Goal: Transaction & Acquisition: Purchase product/service

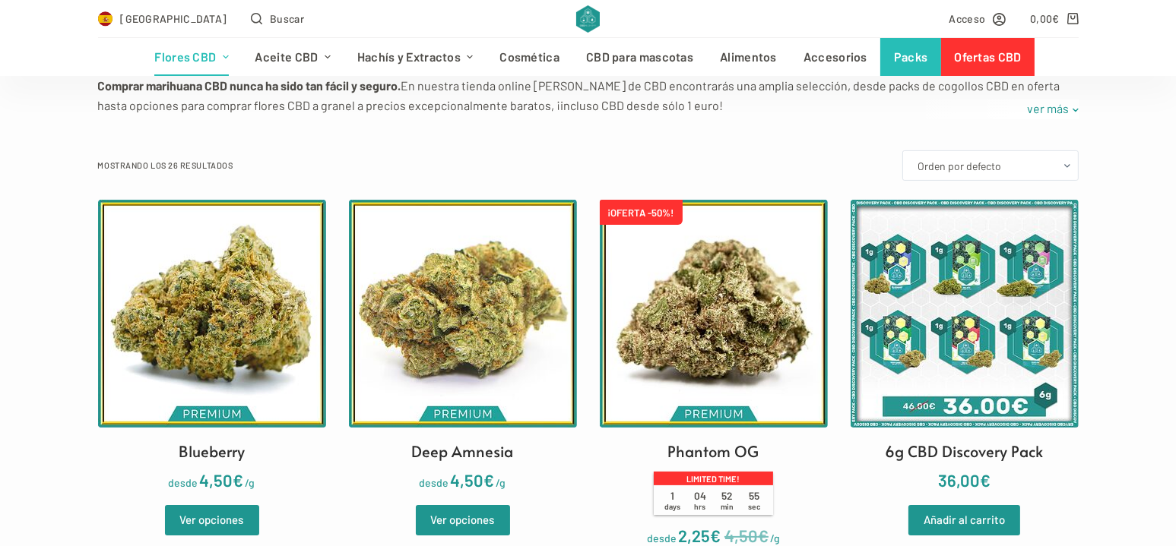
scroll to position [380, 0]
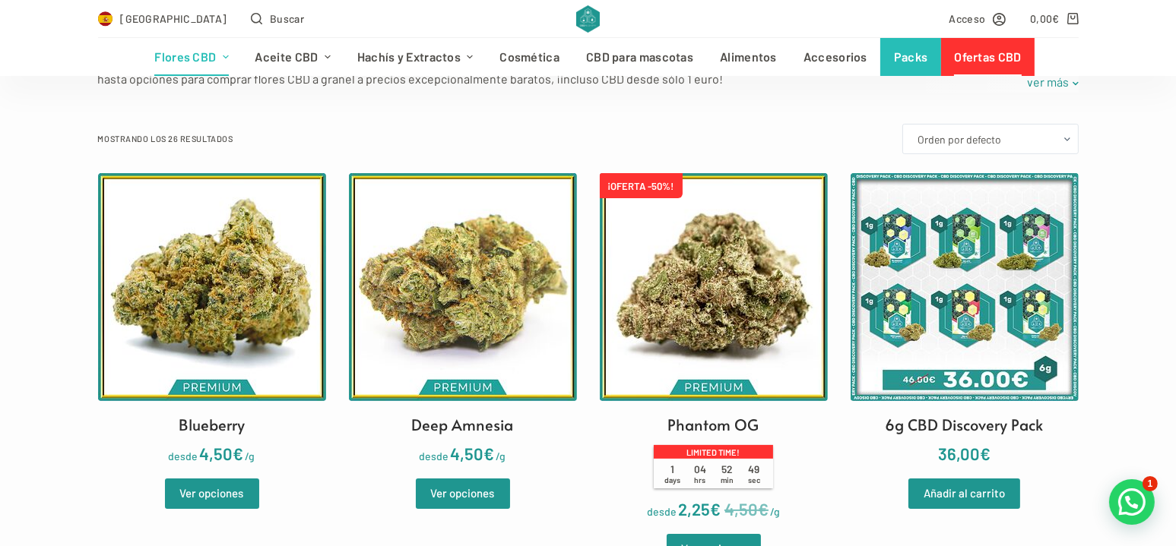
click at [988, 56] on link "Ofertas CBD" at bounding box center [987, 57] width 93 height 38
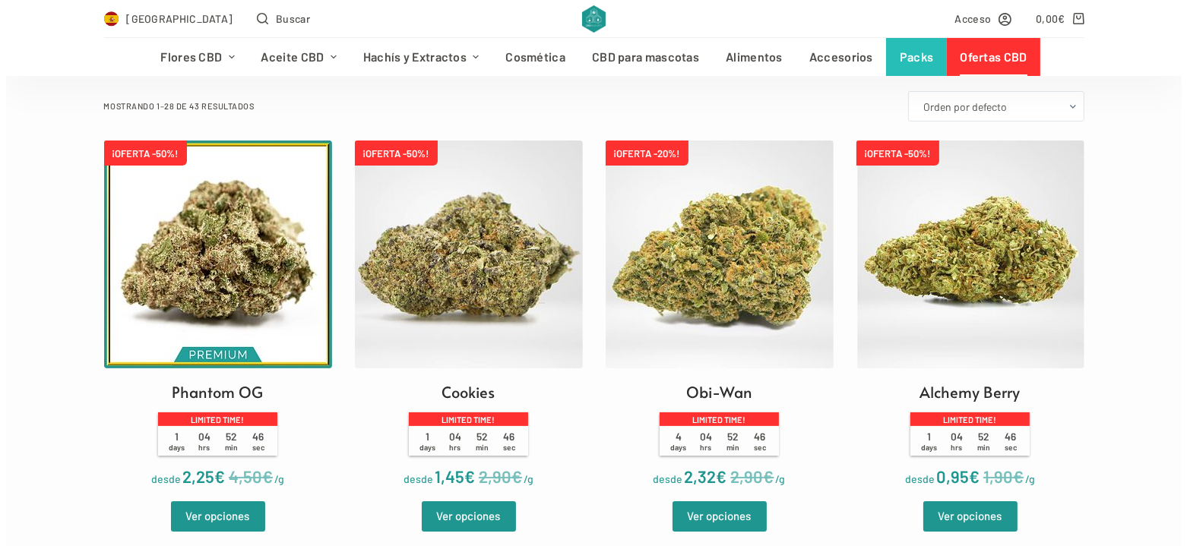
scroll to position [456, 0]
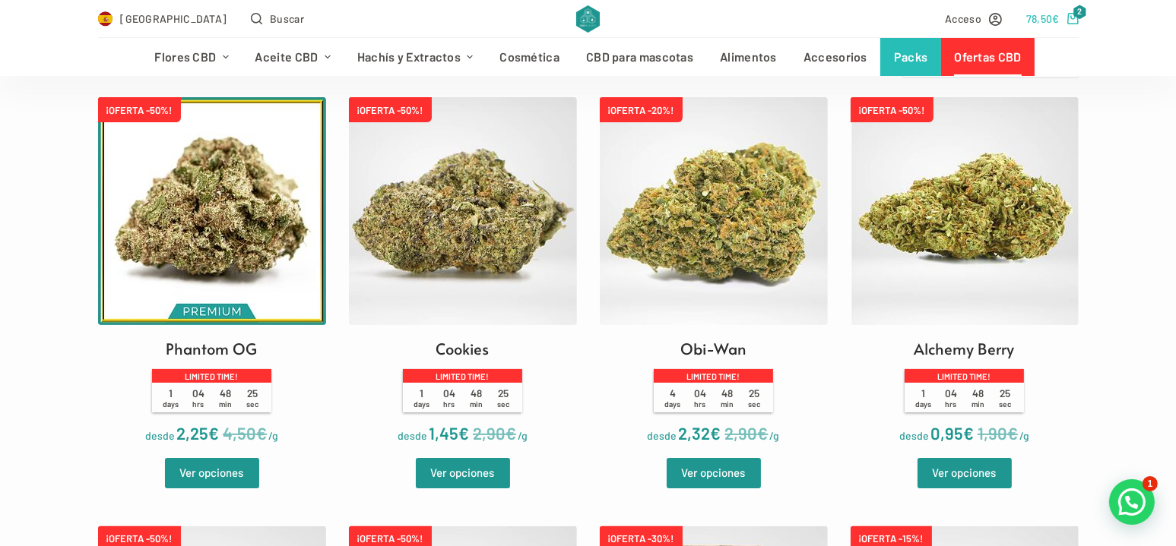
click at [1075, 20] on icon "Carro de compra" at bounding box center [1072, 18] width 11 height 11
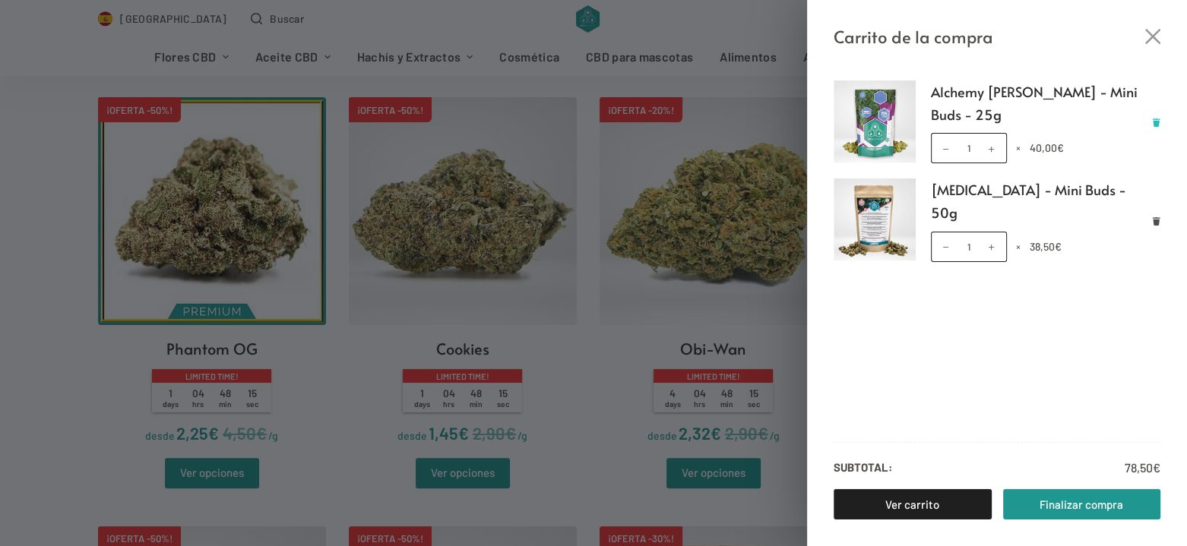
click at [1158, 122] on icon "Eliminar Alchemy Berry - Mini Buds - 25g del carrito" at bounding box center [1157, 123] width 8 height 8
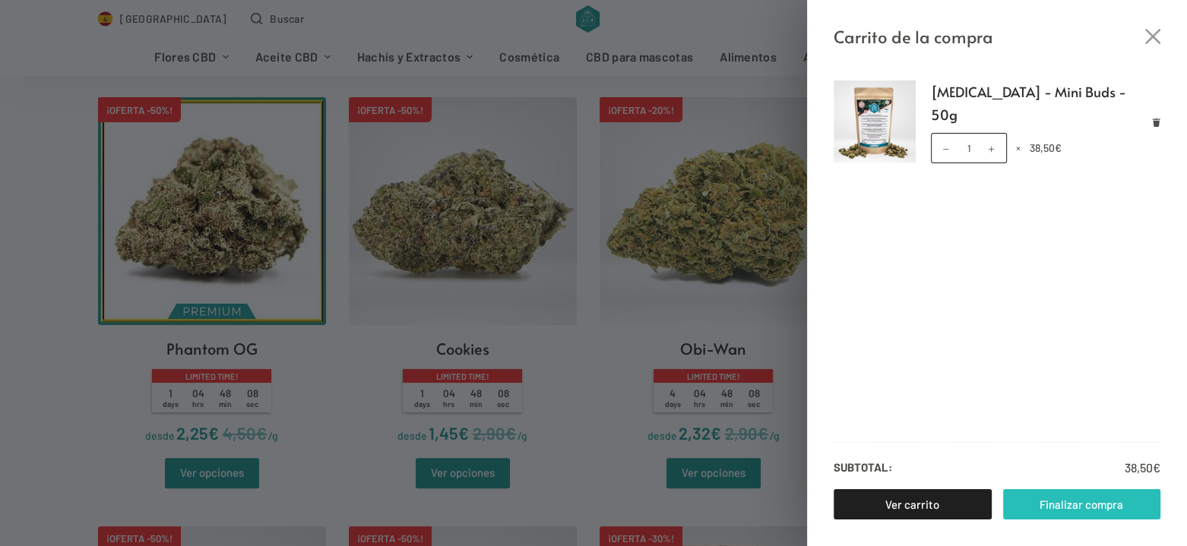
click at [1083, 511] on link "Finalizar compra" at bounding box center [1082, 504] width 158 height 30
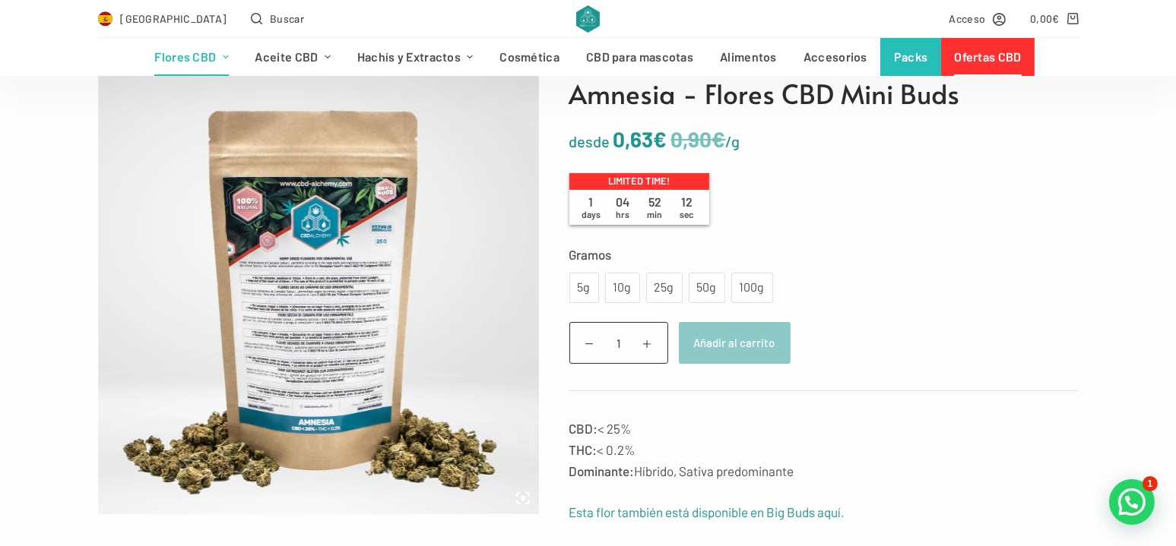
scroll to position [304, 0]
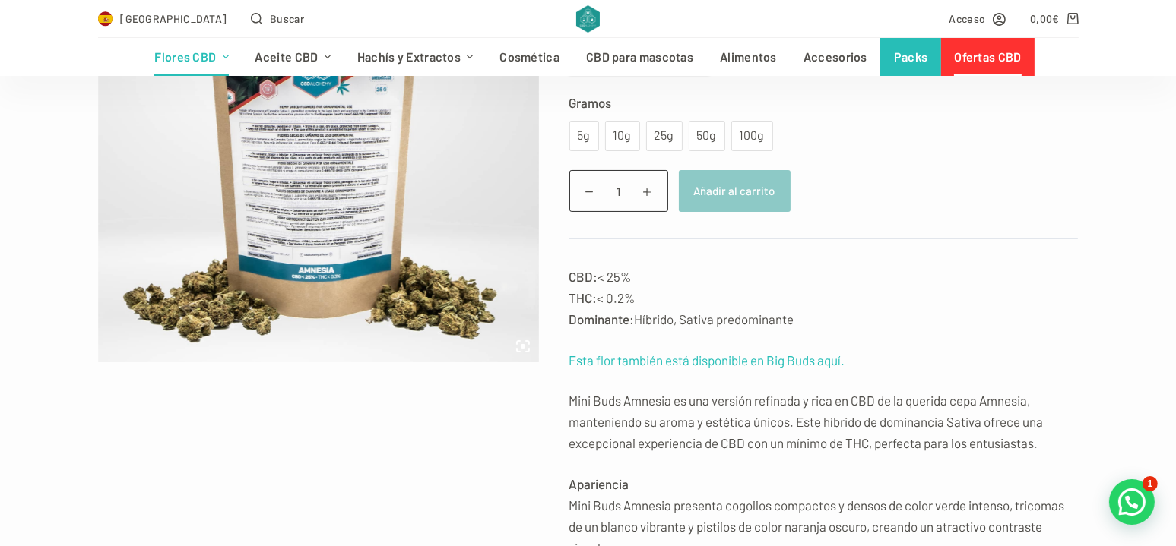
click at [782, 364] on link "Esta flor también está disponible en Big Buds aquí." at bounding box center [707, 360] width 276 height 15
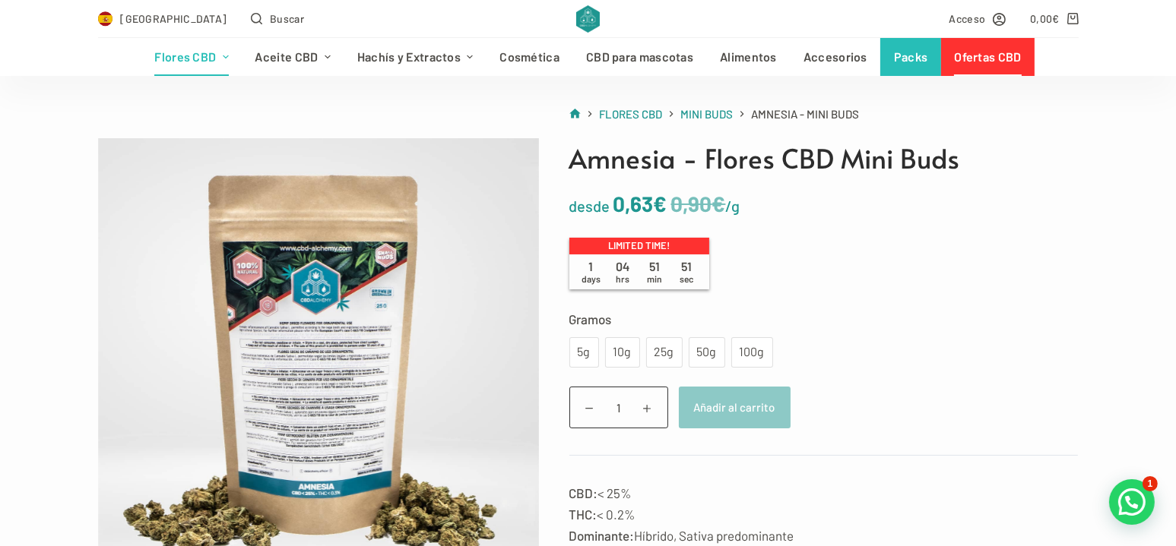
scroll to position [76, 0]
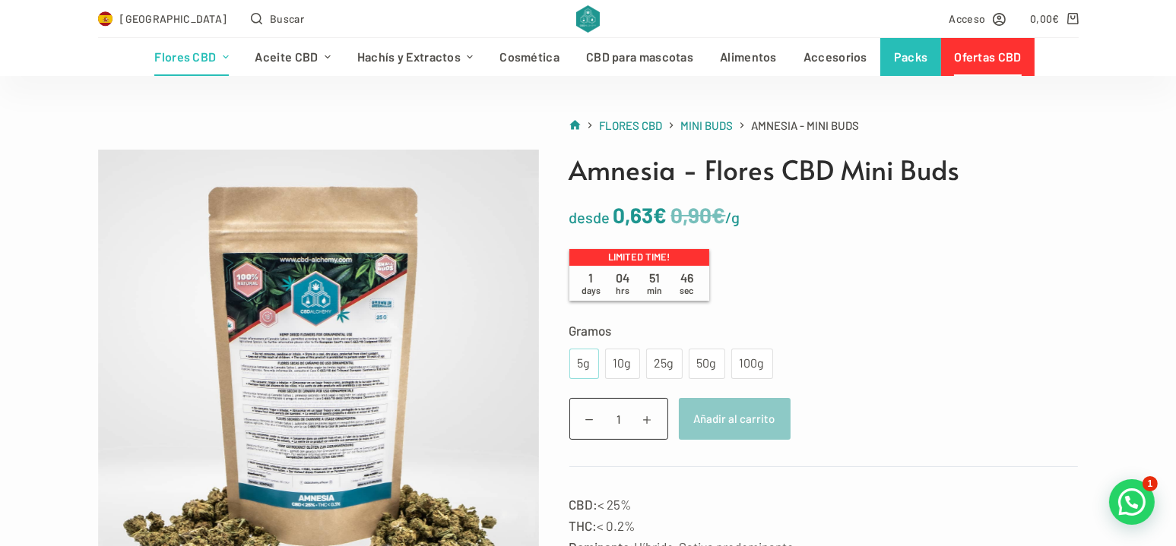
click at [581, 366] on div "5g" at bounding box center [583, 364] width 11 height 20
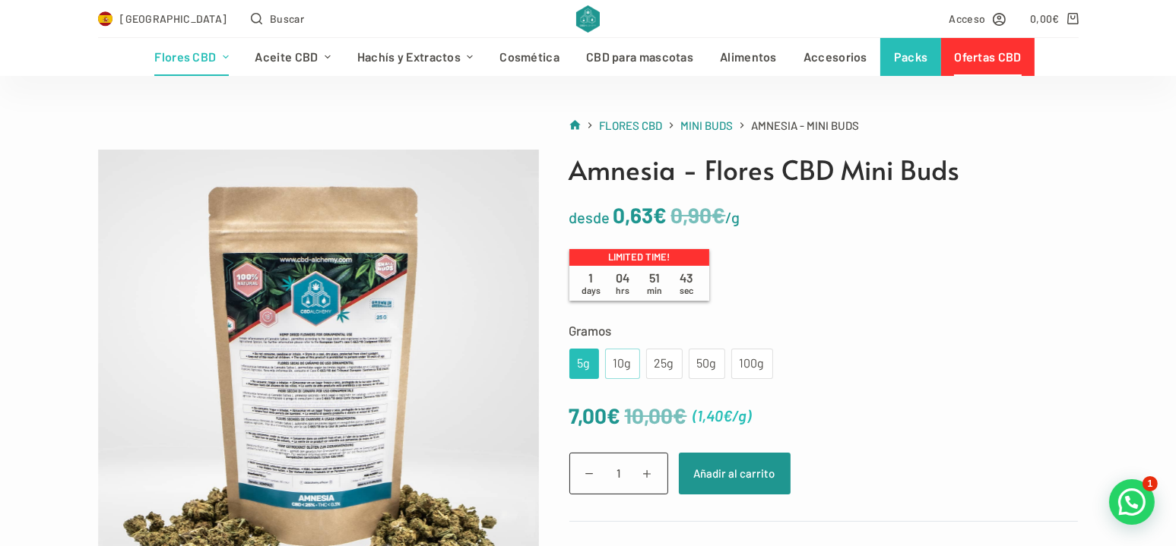
click at [620, 360] on div "10g" at bounding box center [622, 364] width 17 height 20
click at [657, 365] on div "25g" at bounding box center [664, 364] width 18 height 20
click at [699, 364] on div "50g" at bounding box center [707, 364] width 18 height 20
click at [747, 366] on div "100g" at bounding box center [752, 364] width 24 height 20
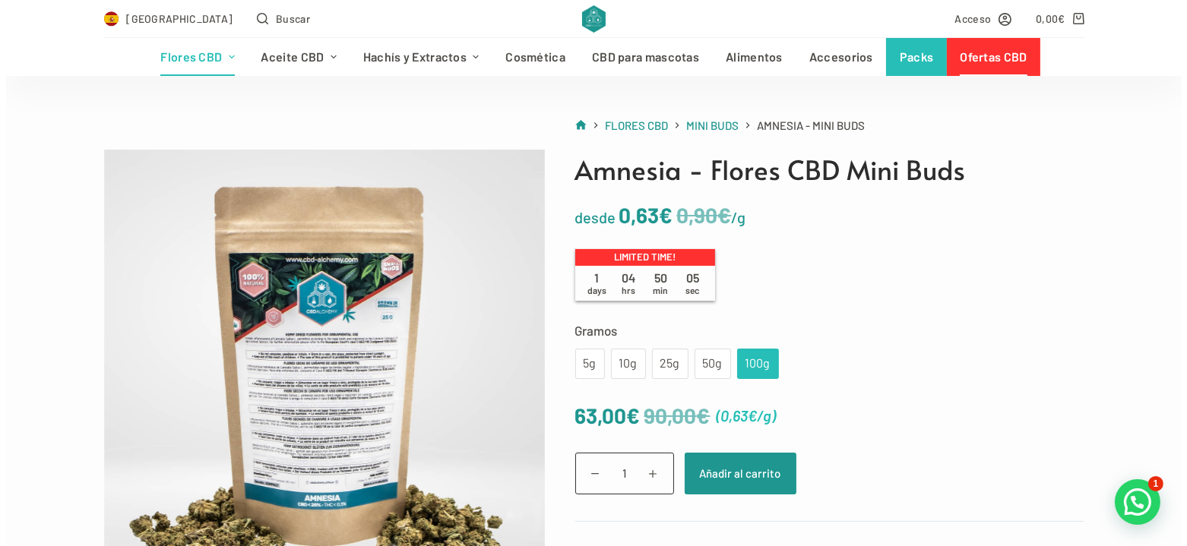
scroll to position [152, 0]
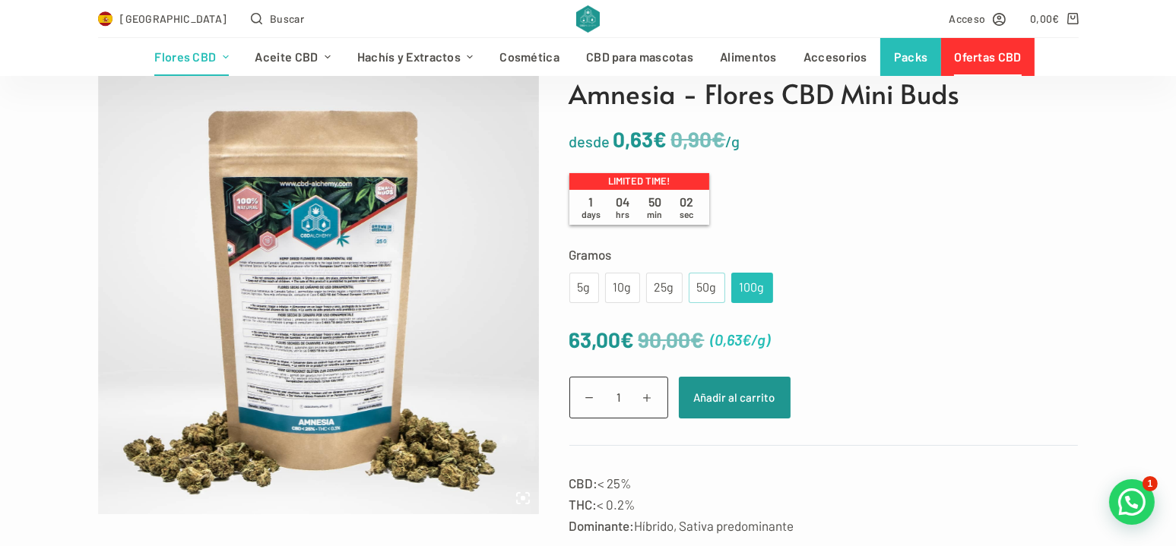
click at [704, 287] on div "50g" at bounding box center [707, 288] width 18 height 20
click at [750, 288] on div "100g" at bounding box center [752, 288] width 24 height 20
click at [710, 289] on div "50g" at bounding box center [707, 288] width 18 height 20
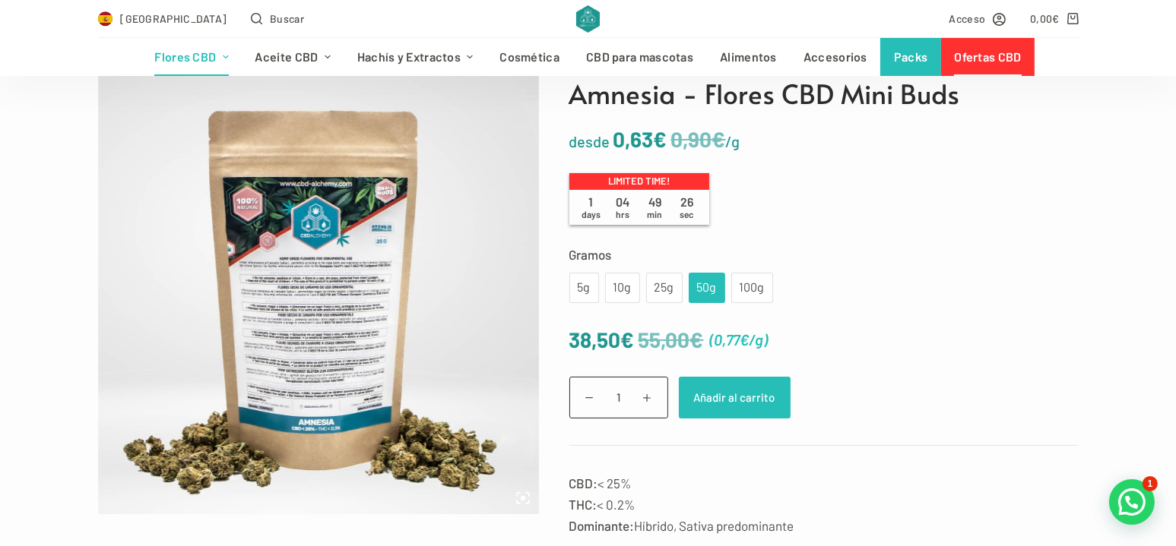
click at [755, 404] on button "Añadir al carrito" at bounding box center [735, 398] width 112 height 42
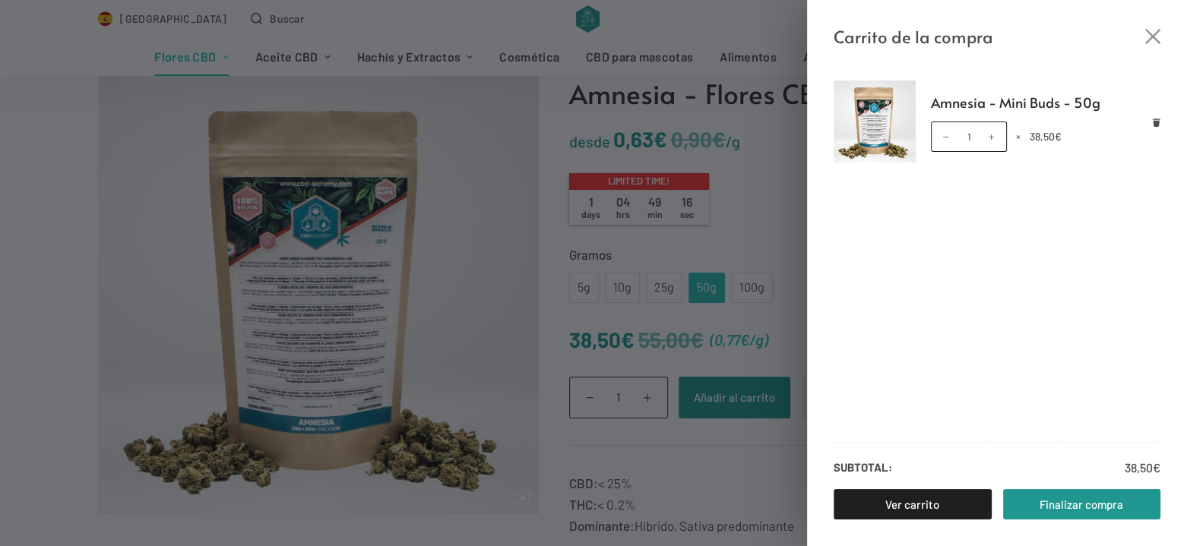
click at [967, 287] on ul "Amnesia - Mini Buds - 50g Amnesia - Mini Buds - 50g cantidad 1 × 38,50 €" at bounding box center [997, 254] width 380 height 346
click at [1069, 502] on link "Finalizar compra" at bounding box center [1082, 504] width 158 height 30
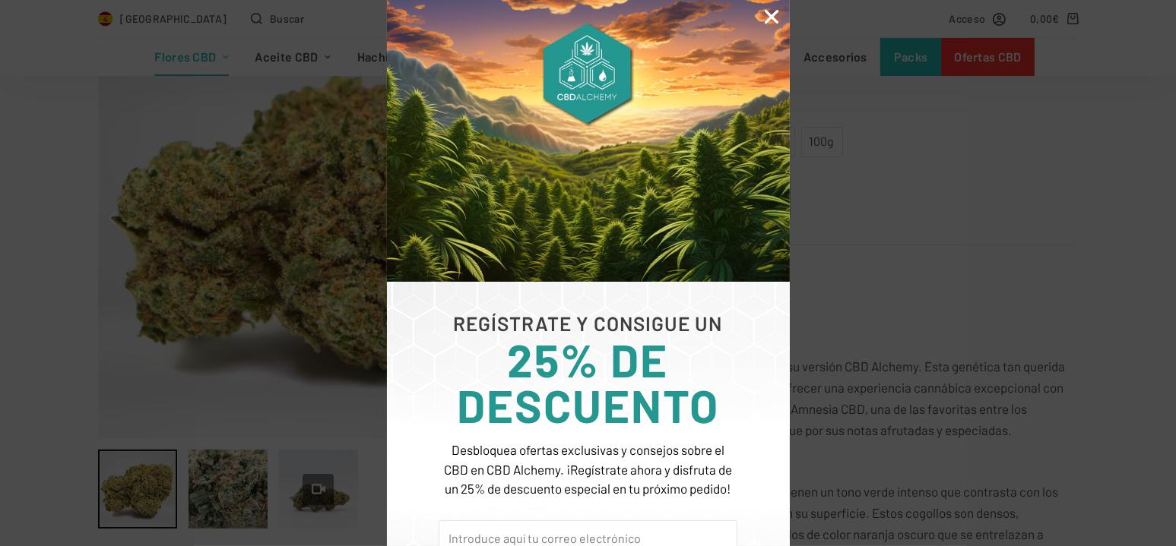
scroll to position [380, 0]
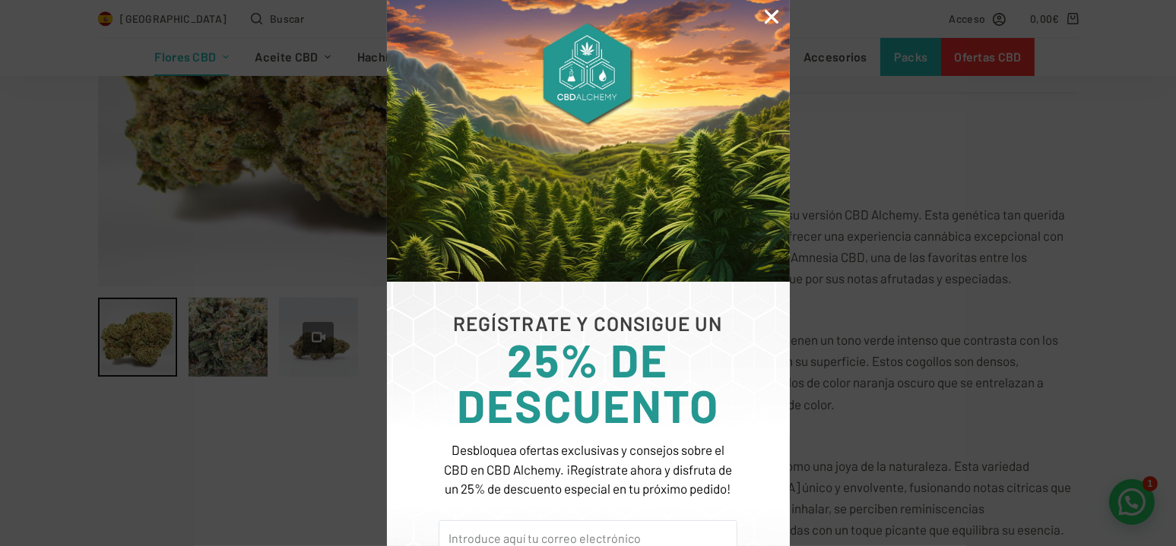
click at [770, 14] on icon "Close" at bounding box center [772, 17] width 20 height 20
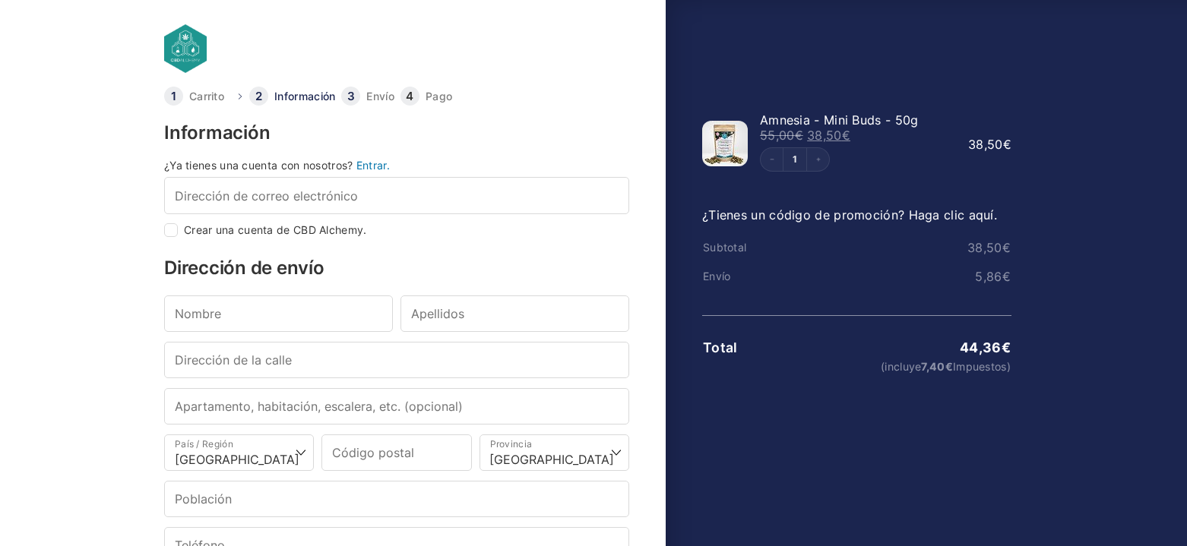
select select "B"
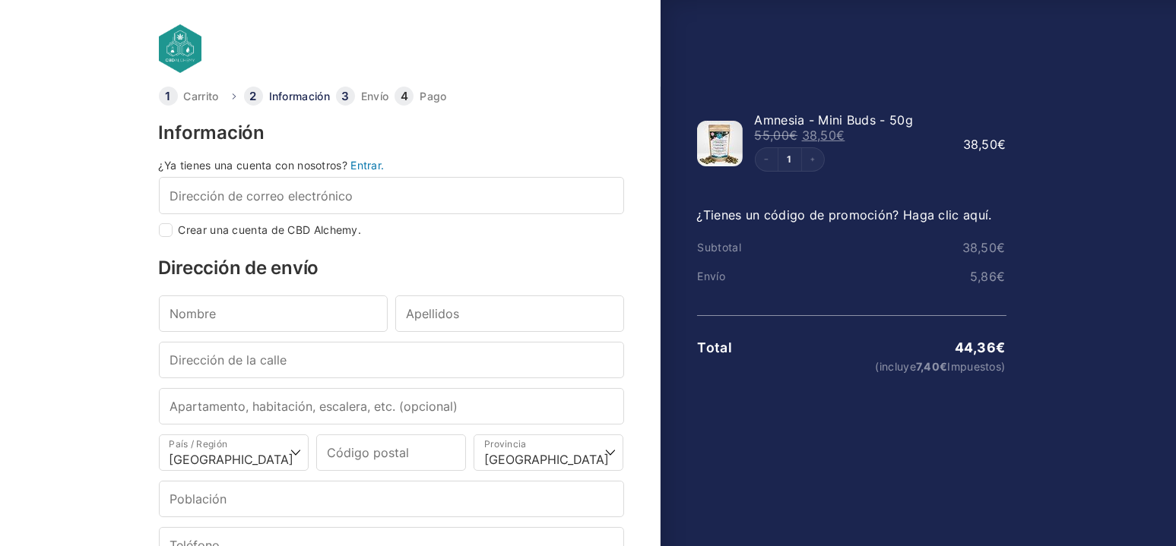
click at [369, 166] on link "Entrar." at bounding box center [366, 165] width 33 height 13
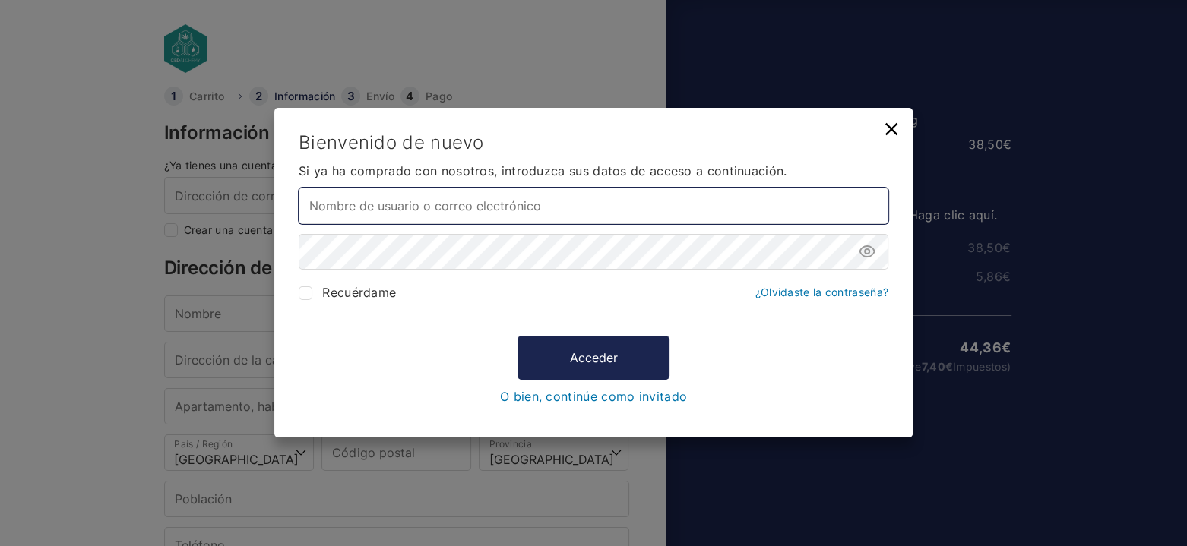
type input "[EMAIL_ADDRESS][DOMAIN_NAME]"
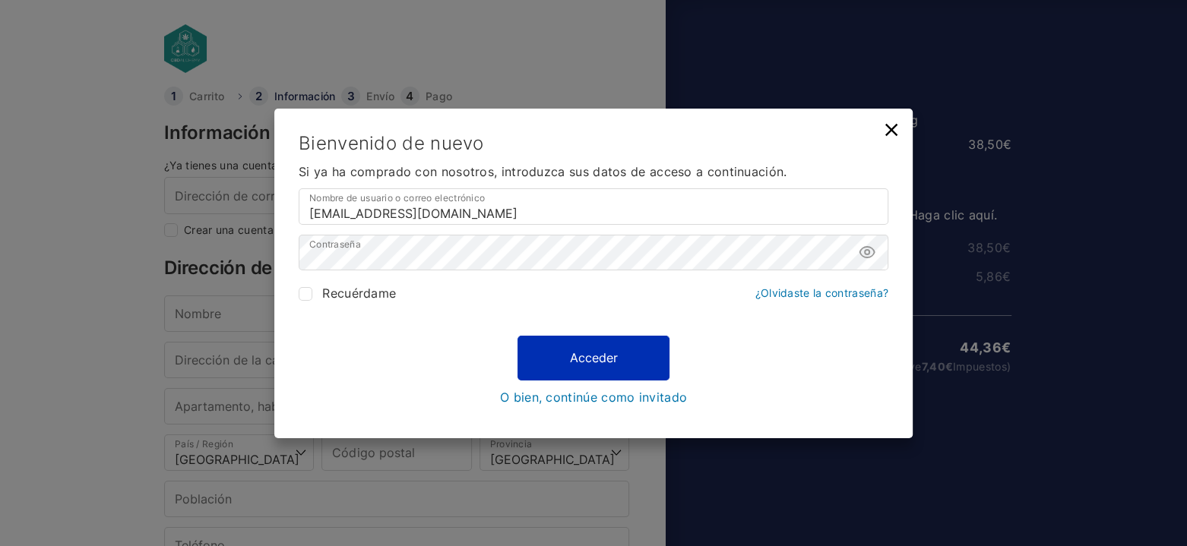
click at [591, 358] on button "Acceder" at bounding box center [594, 358] width 152 height 44
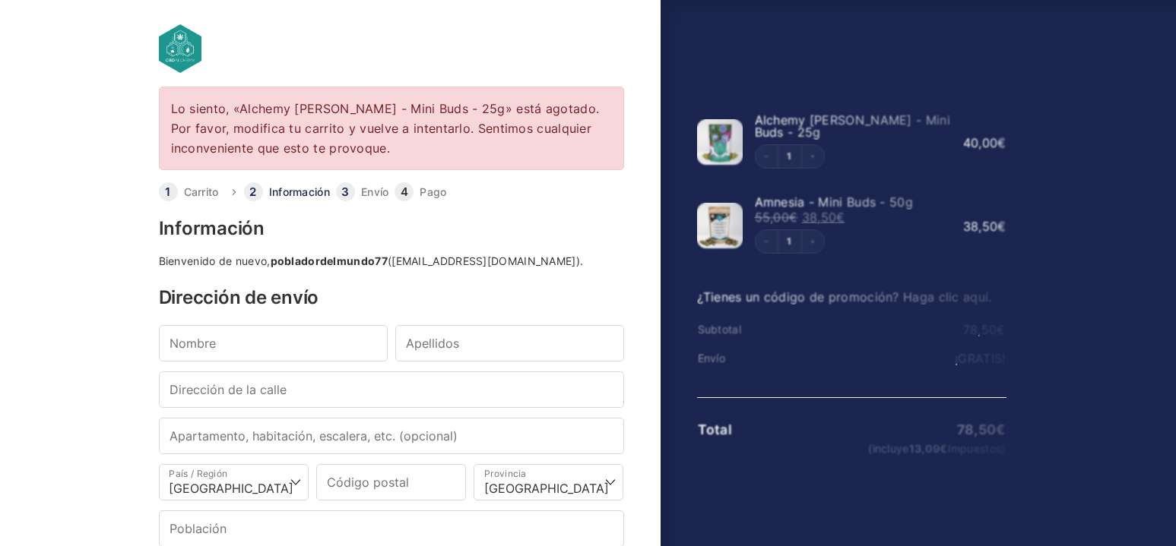
select select "B"
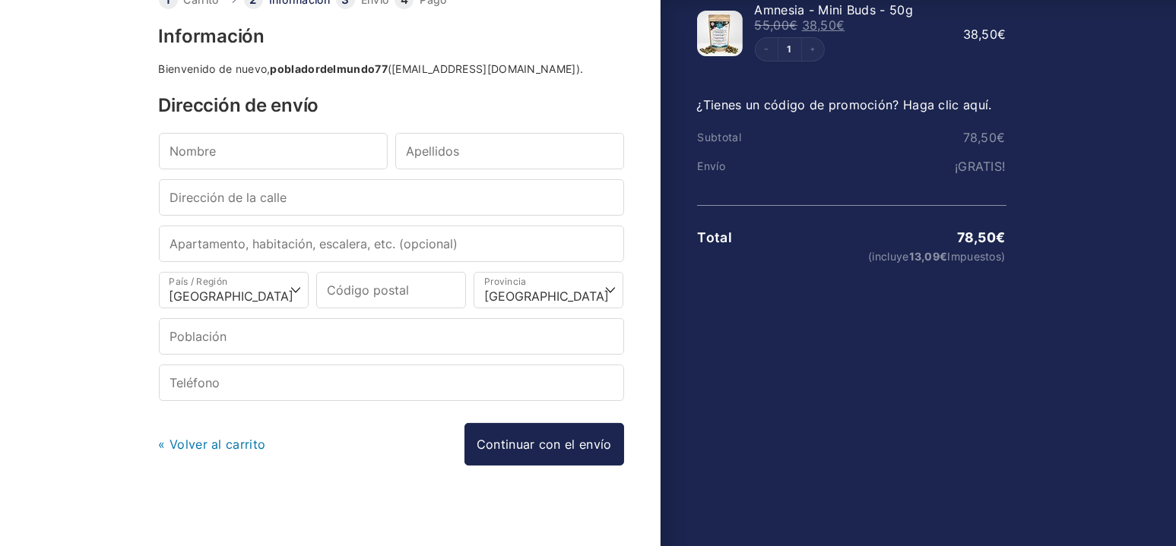
scroll to position [196, 0]
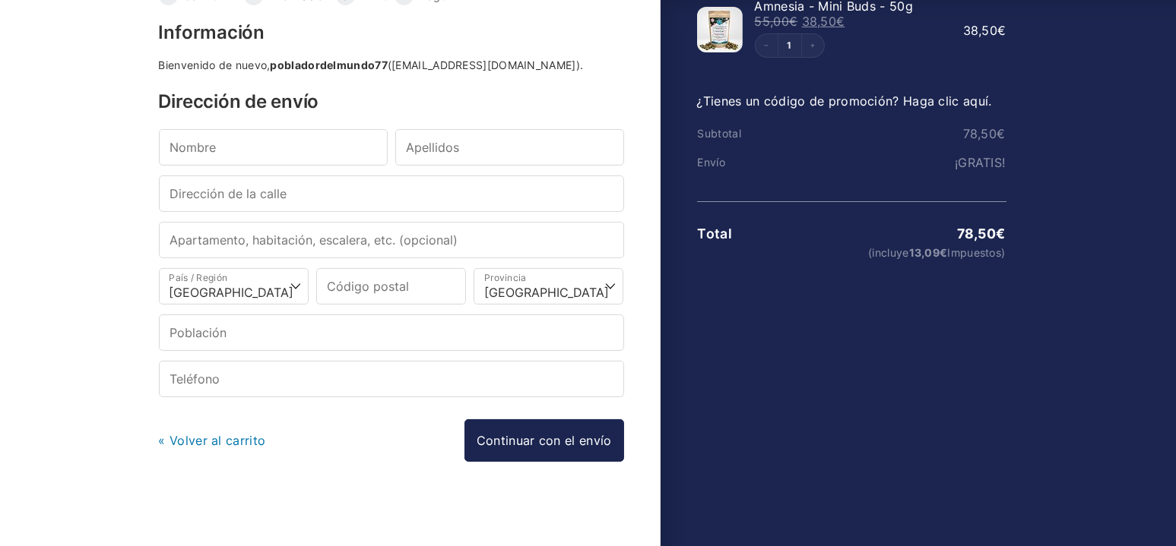
click at [227, 440] on link "« Volver al carrito" at bounding box center [212, 440] width 107 height 15
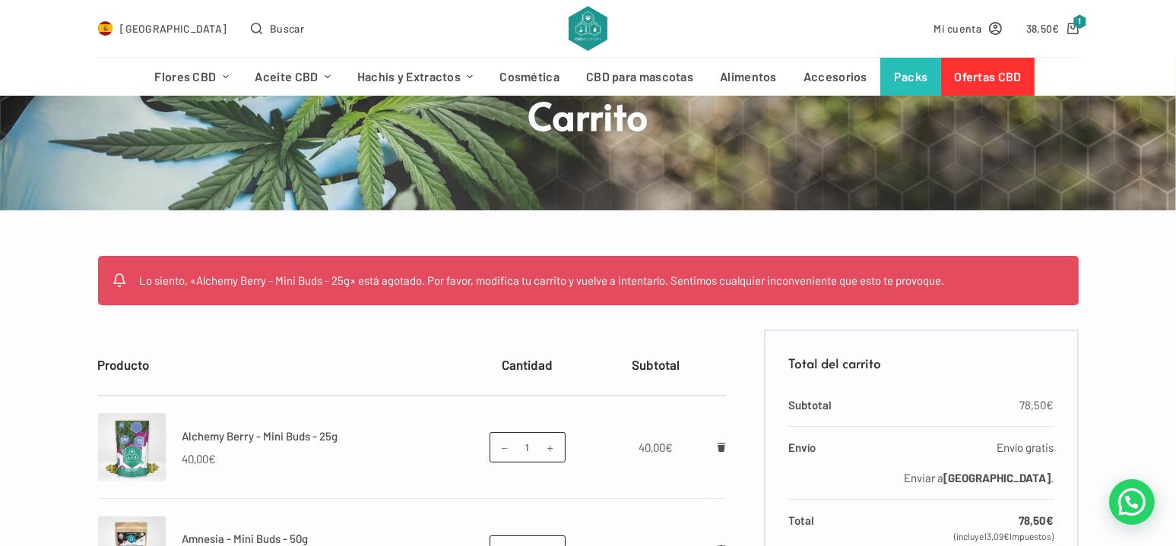
scroll to position [152, 0]
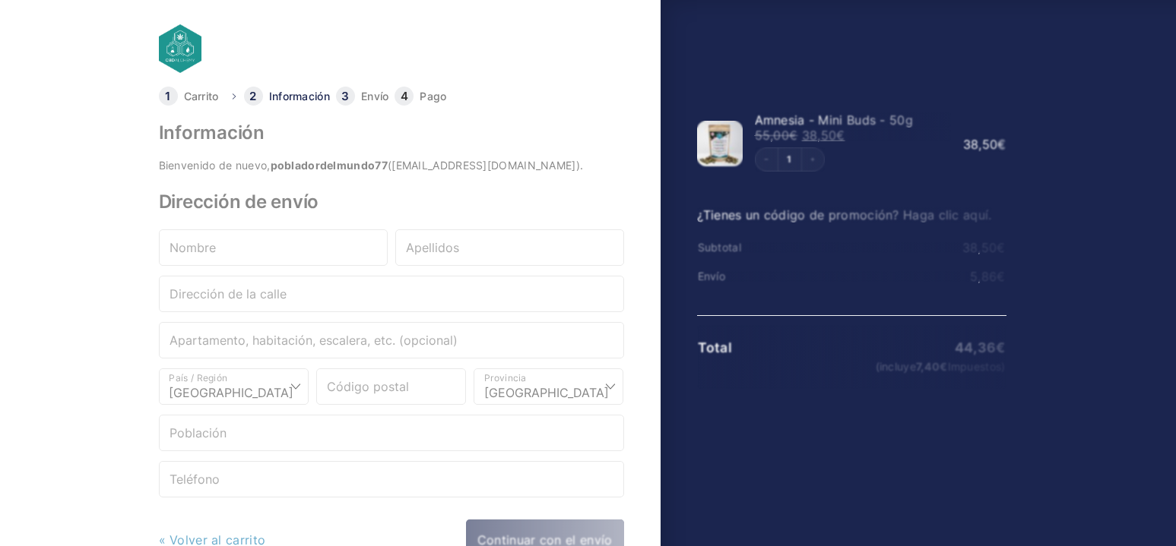
select select "B"
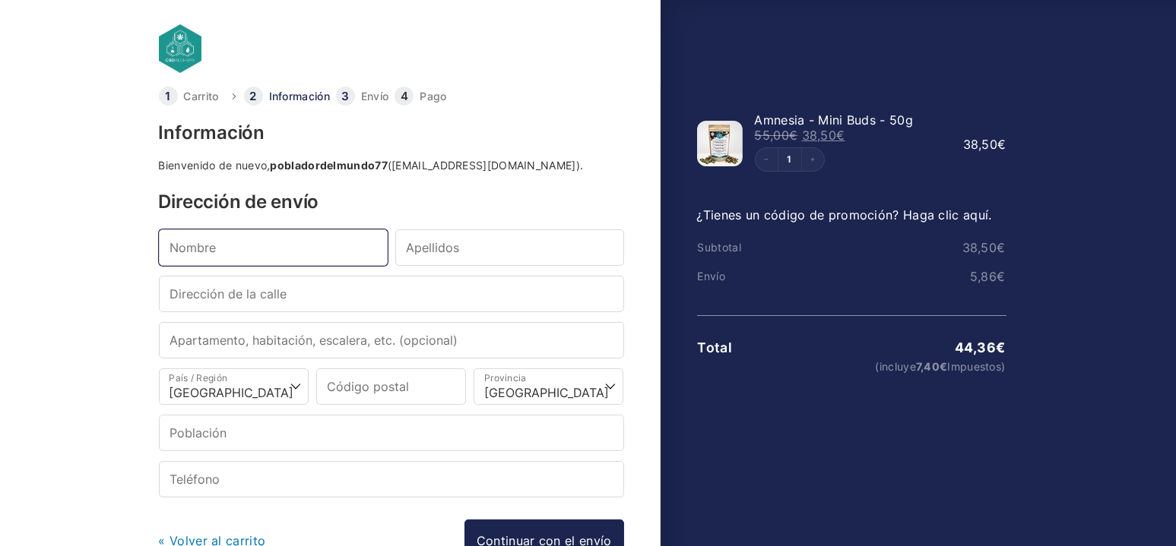
click at [280, 258] on input "Nombre *" at bounding box center [273, 248] width 229 height 36
type input "[PERSON_NAME]"
